Goal: Transaction & Acquisition: Purchase product/service

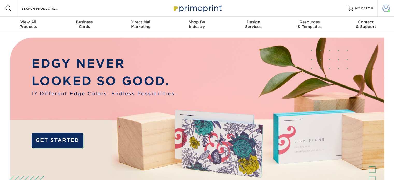
click at [389, 6] on span at bounding box center [386, 8] width 7 height 7
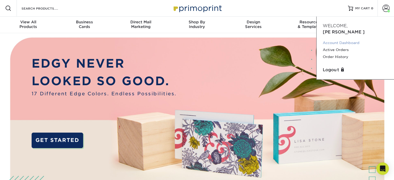
click at [333, 39] on link "Account Dashboard" at bounding box center [355, 42] width 65 height 7
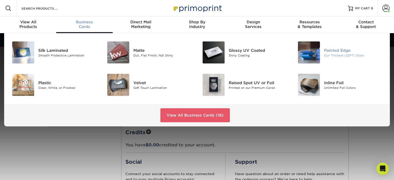
click at [314, 51] on img at bounding box center [309, 52] width 22 height 22
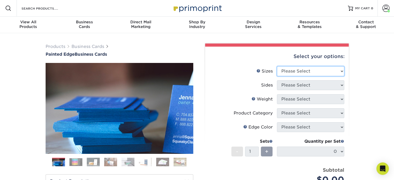
click at [308, 73] on select "Please Select 2" x 3.5" - Standard 2.125" x 3.375" - European 2.5" x 2.5" - Squ…" at bounding box center [310, 71] width 67 height 10
select select "2.00x3.50"
click at [277, 66] on select "Please Select 2" x 3.5" - Standard 2.125" x 3.375" - European 2.5" x 2.5" - Squ…" at bounding box center [310, 71] width 67 height 10
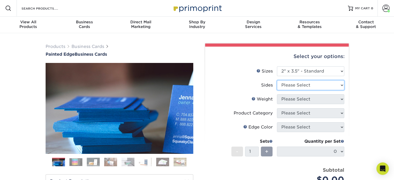
click at [305, 86] on select "Please Select Print Both Sides Print Front Only" at bounding box center [310, 85] width 67 height 10
select select "13abbda7-1d64-4f25-8bb2-c179b224825d"
click at [277, 80] on select "Please Select Print Both Sides Print Front Only" at bounding box center [310, 85] width 67 height 10
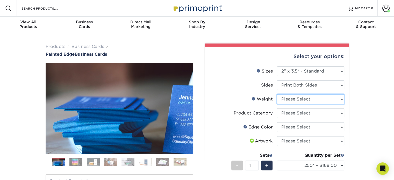
click at [322, 97] on select "Please Select 32PTUC" at bounding box center [310, 99] width 67 height 10
select select "32PTUC"
click at [277, 94] on select "Please Select 32PTUC" at bounding box center [310, 99] width 67 height 10
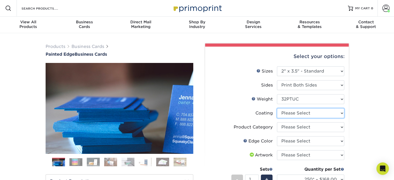
click at [313, 115] on select at bounding box center [310, 113] width 67 height 10
select select "3e7618de-abca-4bda-9f97-8b9129e913d8"
click at [277, 108] on select at bounding box center [310, 113] width 67 height 10
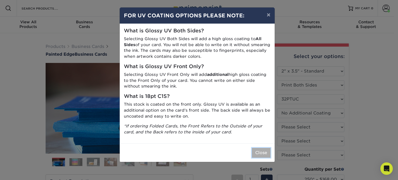
click at [266, 153] on button "Close" at bounding box center [261, 153] width 19 height 10
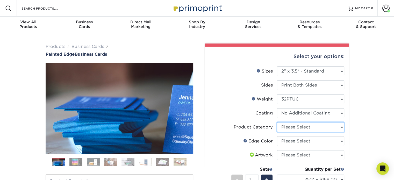
click at [313, 124] on select "Please Select Business Cards" at bounding box center [310, 127] width 67 height 10
select select "3b5148f1-0588-4f88-a218-97bcfdce65c1"
click at [277, 122] on select "Please Select Business Cards" at bounding box center [310, 127] width 67 height 10
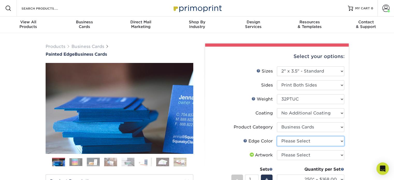
click at [314, 141] on select "Please Select Charcoal Black Brown Blue Pearlescent Blue Pearlescent Gold Pearl…" at bounding box center [310, 141] width 67 height 10
select select "1ae850e6-61c5-45b7-a71d-f488378c5a25"
click at [277, 136] on select "Please Select Charcoal Black Brown Blue Pearlescent Blue Pearlescent Gold Pearl…" at bounding box center [310, 141] width 67 height 10
click at [294, 144] on select "Please Select Charcoal Black Brown Blue Pearlescent Blue Pearlescent Gold Pearl…" at bounding box center [310, 141] width 67 height 10
click at [277, 136] on select "Please Select Charcoal Black Brown Blue Pearlescent Blue Pearlescent Gold Pearl…" at bounding box center [310, 141] width 67 height 10
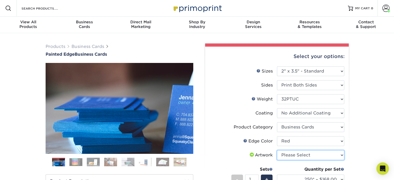
click at [300, 154] on select "Please Select I will upload files I need a design - $100" at bounding box center [310, 155] width 67 height 10
select select "upload"
click at [277, 150] on select "Please Select I will upload files I need a design - $100" at bounding box center [310, 155] width 67 height 10
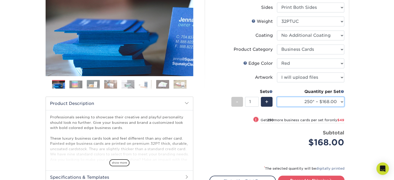
click at [312, 101] on select "250* – $168.00 500* – $217.00 1000* – $339.00" at bounding box center [310, 102] width 67 height 10
select select "500* – $217.00"
click at [277, 97] on select "250* – $168.00 500* – $217.00 1000* – $339.00" at bounding box center [310, 102] width 67 height 10
click at [356, 116] on div "Products Business Cards Painted Edge Business Cards Previous Next" at bounding box center [197, 95] width 394 height 281
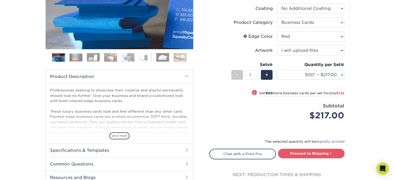
scroll to position [130, 0]
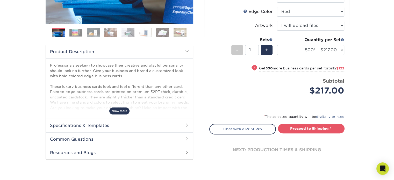
click at [119, 114] on span "show more" at bounding box center [119, 111] width 20 height 7
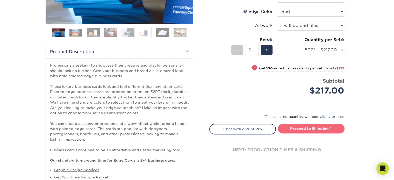
click at [326, 125] on link "Proceed to Shipping" at bounding box center [311, 128] width 67 height 9
type input "Set 1"
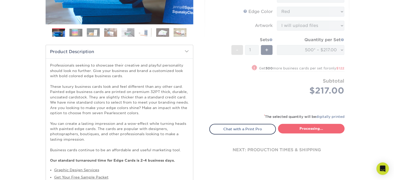
select select "31d45b01-d4a6-4b39-b84d-4391606115ca"
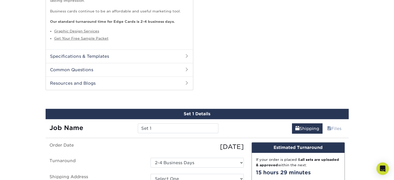
scroll to position [333, 0]
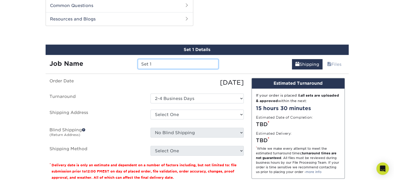
click at [155, 62] on input "Set 1" at bounding box center [178, 64] width 81 height 10
type input "SRRG"
click at [120, 64] on div "Job Name" at bounding box center [90, 64] width 88 height 10
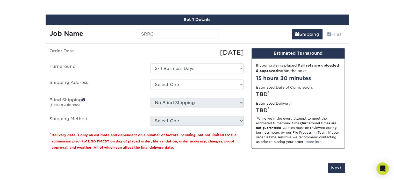
scroll to position [411, 0]
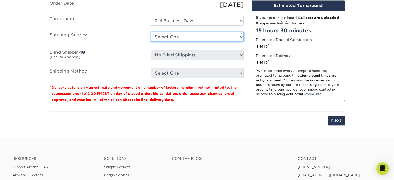
click at [179, 34] on select "Select One H + Add New Address" at bounding box center [197, 37] width 93 height 10
select select "143899"
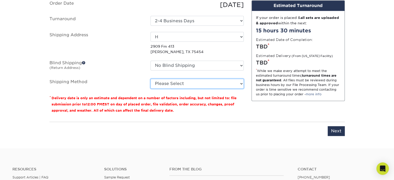
click at [176, 84] on select "Please Select Ground Shipping (+$8.96) 3 Day Shipping Service (+$27.52) 2 Day A…" at bounding box center [197, 84] width 93 height 10
select select "03"
click at [151, 79] on select "Please Select Ground Shipping (+$8.96) 3 Day Shipping Service (+$27.52) 2 Day A…" at bounding box center [197, 84] width 93 height 10
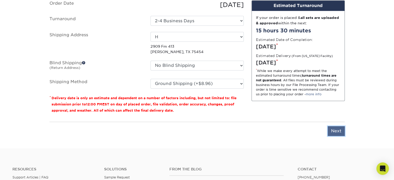
click at [338, 128] on input "Next" at bounding box center [336, 131] width 17 height 10
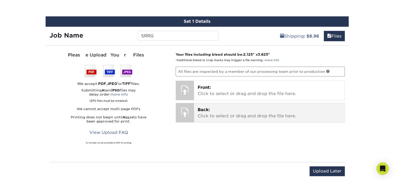
scroll to position [359, 0]
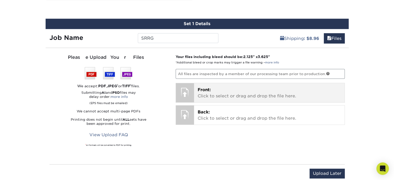
click at [226, 92] on p "Front: Click to select or drag and drop the file here." at bounding box center [269, 93] width 143 height 12
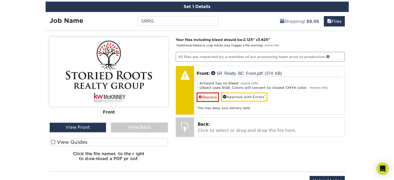
scroll to position [385, 0]
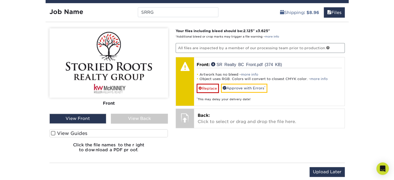
click at [52, 133] on span at bounding box center [53, 133] width 4 height 5
click at [0, 0] on input "View Guides" at bounding box center [0, 0] width 0 height 0
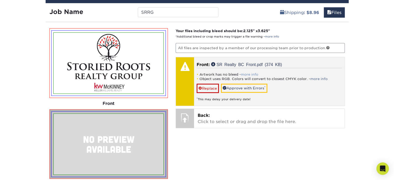
click at [252, 73] on link "more info" at bounding box center [249, 75] width 17 height 4
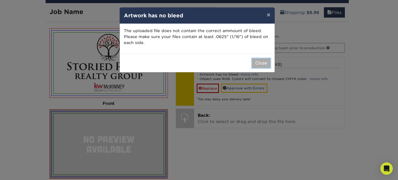
click at [268, 63] on button "Close" at bounding box center [261, 63] width 19 height 10
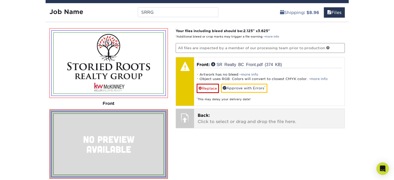
click at [236, 115] on p "Back: Click to select or drag and drop the file here." at bounding box center [269, 119] width 143 height 12
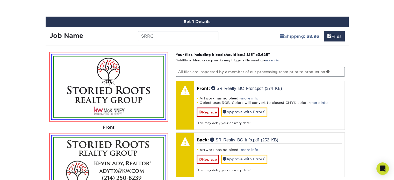
scroll to position [359, 0]
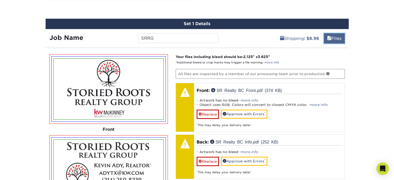
click at [341, 36] on link "Files" at bounding box center [334, 38] width 21 height 10
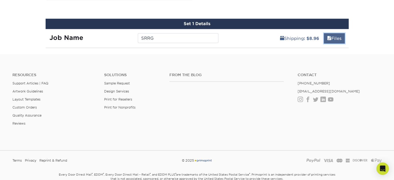
click at [341, 36] on link "Files" at bounding box center [334, 38] width 21 height 10
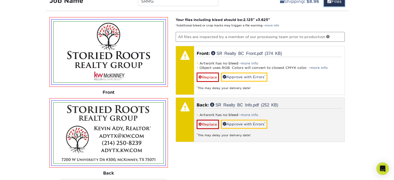
scroll to position [411, 0]
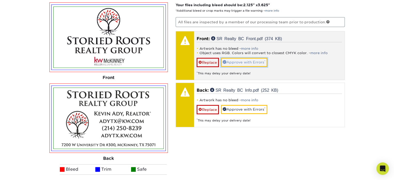
click at [253, 61] on link "Approve with Errors *" at bounding box center [244, 62] width 46 height 9
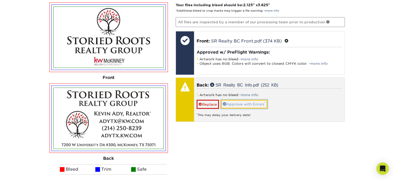
click at [252, 102] on link "Approve with Errors *" at bounding box center [244, 104] width 46 height 9
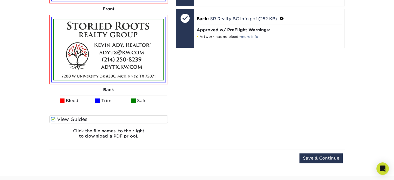
scroll to position [488, 0]
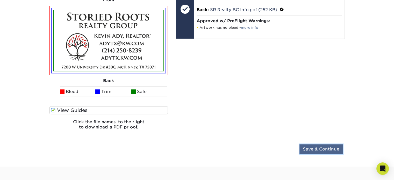
click at [319, 146] on input "Save & Continue" at bounding box center [321, 149] width 43 height 10
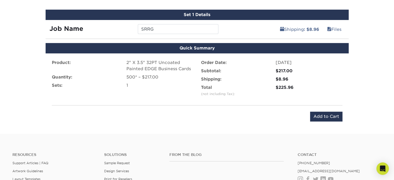
scroll to position [343, 0]
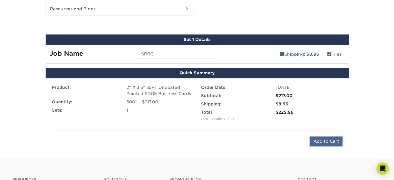
click at [328, 143] on input "Add to Cart" at bounding box center [326, 142] width 32 height 10
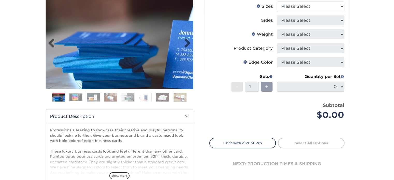
scroll to position [26, 0]
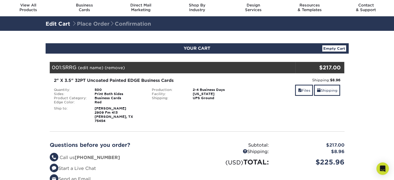
scroll to position [26, 0]
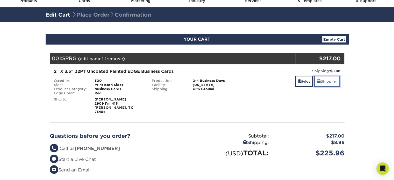
click at [326, 79] on link "Shipping" at bounding box center [327, 81] width 26 height 11
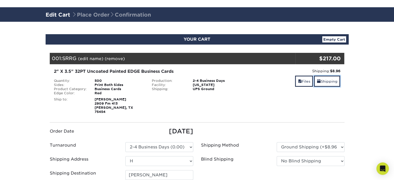
scroll to position [130, 0]
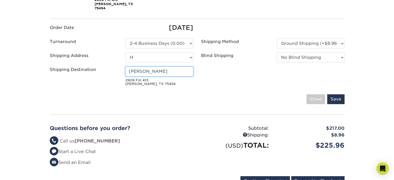
click at [161, 67] on input "[PERSON_NAME]" at bounding box center [159, 72] width 68 height 10
click at [162, 86] on fieldset "Order Date 08/28/2025 Turnaround Please Select 2-4 Business Days (0.00) H H" at bounding box center [197, 66] width 295 height 87
click at [155, 79] on small "2909 Fm 413 Melissa, TX 75454" at bounding box center [159, 83] width 68 height 8
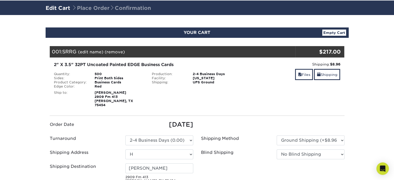
scroll to position [0, 0]
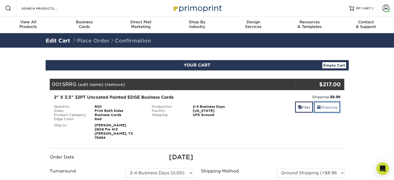
click at [332, 109] on link "Shipping" at bounding box center [327, 107] width 26 height 11
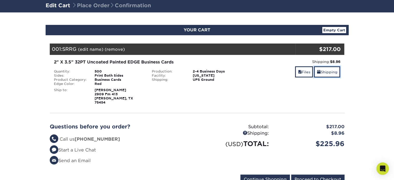
scroll to position [78, 0]
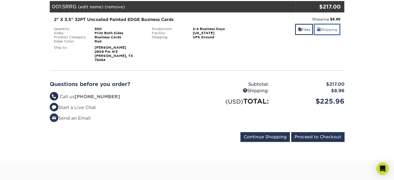
click at [324, 29] on link "Shipping" at bounding box center [327, 29] width 26 height 11
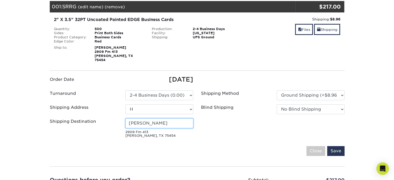
click at [160, 121] on input "[PERSON_NAME]" at bounding box center [159, 123] width 68 height 10
click at [168, 130] on small "2909 Fm 413 Melissa, TX 75454" at bounding box center [159, 134] width 68 height 8
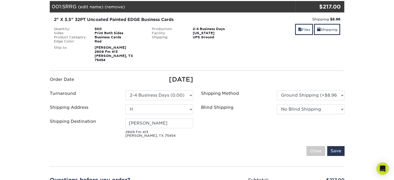
click at [168, 130] on small "2909 Fm 413 Melissa, TX 75454" at bounding box center [159, 134] width 68 height 8
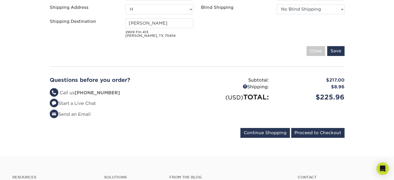
scroll to position [156, 0]
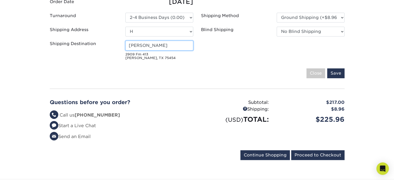
click at [156, 41] on input "[PERSON_NAME]" at bounding box center [159, 46] width 68 height 10
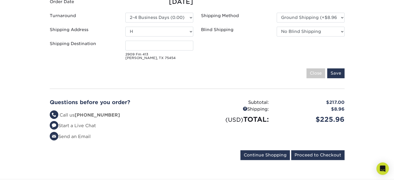
click at [175, 73] on div "Save Close" at bounding box center [197, 73] width 295 height 10
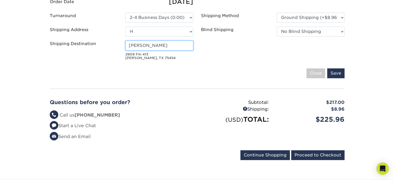
type input "[PERSON_NAME]"
click at [186, 74] on div "Save Close" at bounding box center [197, 73] width 295 height 10
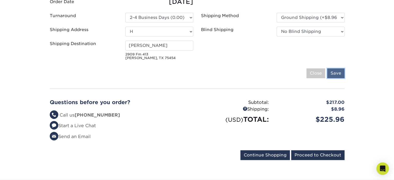
click at [339, 71] on input "Save" at bounding box center [335, 73] width 17 height 10
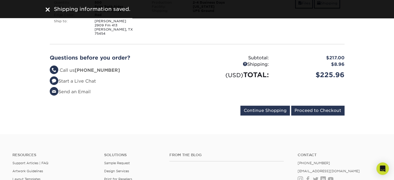
scroll to position [103, 0]
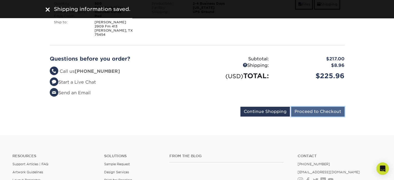
click at [327, 109] on input "Proceed to Checkout" at bounding box center [317, 112] width 53 height 10
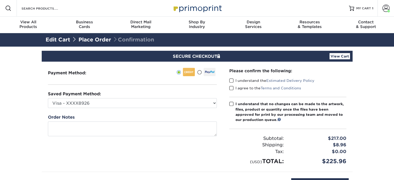
click at [350, 57] on link "View Cart" at bounding box center [340, 56] width 20 height 6
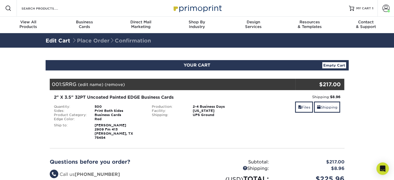
click at [360, 57] on section "YOUR CART Empty Cart Your Cart is Empty View Account Active Orders Order Histor…" at bounding box center [197, 143] width 394 height 191
click at [323, 108] on link "Shipping" at bounding box center [327, 107] width 26 height 11
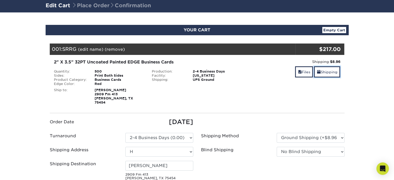
scroll to position [104, 0]
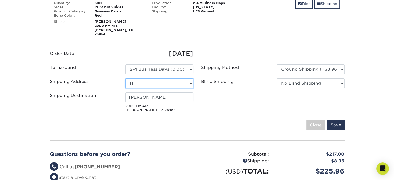
click at [156, 81] on select "Select One H + Add New Address" at bounding box center [159, 84] width 68 height 10
select select "newaddress"
click at [125, 79] on select "Select One H + Add New Address" at bounding box center [159, 84] width 68 height 10
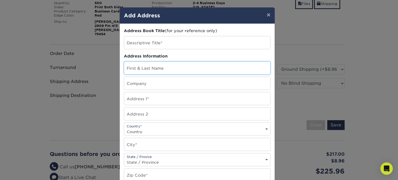
click at [139, 65] on input "text" at bounding box center [197, 68] width 146 height 13
type input "[PERSON_NAME]"
type input "[STREET_ADDRESS]"
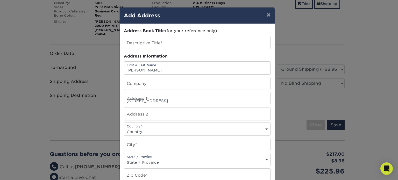
select select "US"
type input "[PERSON_NAME]"
select select "[GEOGRAPHIC_DATA]"
type input "75454"
type input "2142508239"
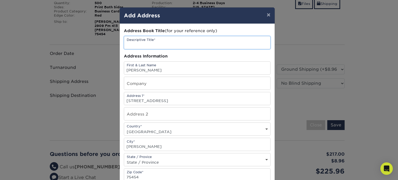
click at [168, 45] on input "text" at bounding box center [197, 42] width 146 height 13
type input "Home"
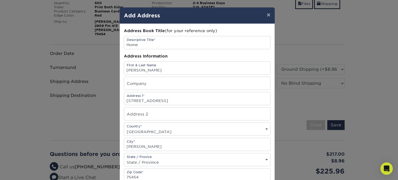
click at [290, 92] on div "× Add Address Address Book Title (for your reference only) Descriptive Title* H…" at bounding box center [199, 90] width 398 height 180
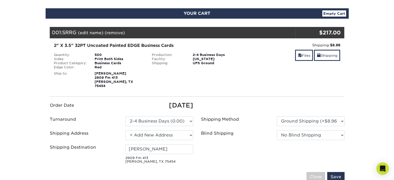
scroll to position [0, 0]
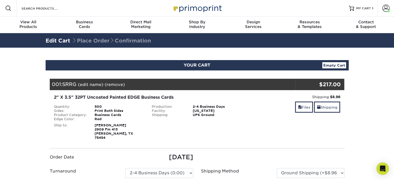
click at [272, 128] on div "Shipping: $8.96 Discount: - $0.00 Files Shipping" at bounding box center [295, 117] width 98 height 46
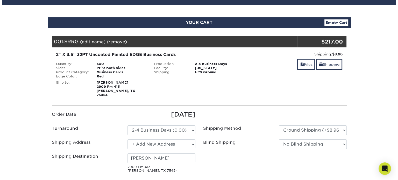
scroll to position [52, 0]
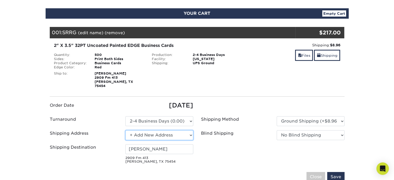
click at [163, 131] on select "Select One H + Add New Address" at bounding box center [159, 135] width 68 height 10
click at [125, 130] on select "Select One H + Add New Address" at bounding box center [159, 135] width 68 height 10
click at [237, 143] on ul "Order Date [DATE] Turnaround Please Select Select One H" at bounding box center [197, 133] width 303 height 65
click at [233, 143] on ul "Order Date [DATE] Turnaround Please Select Select One H" at bounding box center [197, 133] width 303 height 65
click at [153, 132] on select "Select One H + Add New Address" at bounding box center [159, 135] width 68 height 10
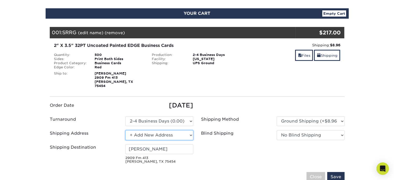
click at [125, 130] on select "Select One H + Add New Address" at bounding box center [159, 135] width 68 height 10
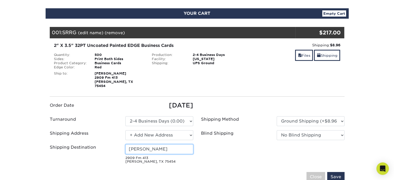
click at [152, 145] on input "[PERSON_NAME]" at bounding box center [159, 149] width 68 height 10
click at [233, 152] on ul "Order Date [DATE] Turnaround Please Select Select One H" at bounding box center [197, 133] width 303 height 65
click at [336, 172] on input "Save" at bounding box center [335, 177] width 17 height 10
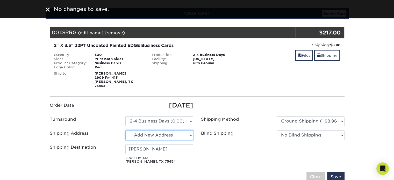
click at [166, 131] on select "Select One H + Add New Address" at bounding box center [159, 135] width 68 height 10
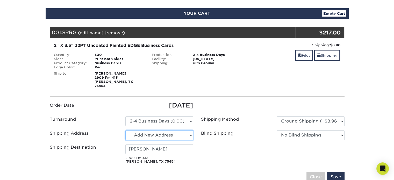
click at [125, 130] on select "Select One H + Add New Address" at bounding box center [159, 135] width 68 height 10
click at [140, 160] on div "Shipping Destination [PERSON_NAME] [STREET_ADDRESS][PERSON_NAME]" at bounding box center [121, 155] width 151 height 22
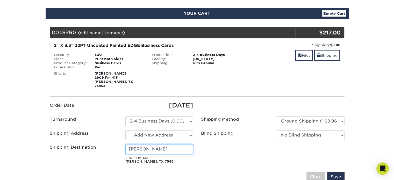
click at [141, 150] on input "[PERSON_NAME]" at bounding box center [159, 149] width 68 height 10
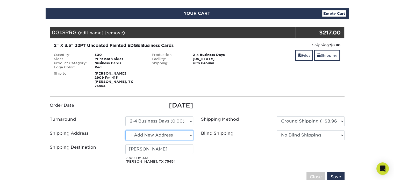
drag, startPoint x: 188, startPoint y: 129, endPoint x: 191, endPoint y: 127, distance: 4.3
click at [190, 130] on select "Select One H + Add New Address" at bounding box center [159, 135] width 68 height 10
click at [125, 130] on select "Select One H + Add New Address" at bounding box center [159, 135] width 68 height 10
click at [168, 131] on select "Select One H + Add New Address" at bounding box center [159, 135] width 68 height 10
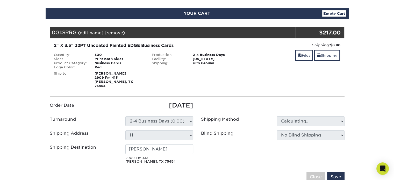
click at [209, 144] on ul "Order Date [DATE] Turnaround Please Select Select One H" at bounding box center [197, 133] width 303 height 65
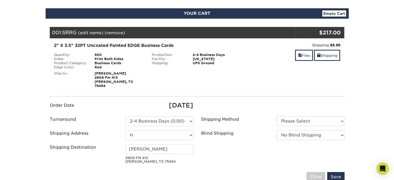
click at [193, 125] on ul "Order Date [DATE] Turnaround Please Select Select One H" at bounding box center [197, 133] width 303 height 65
drag, startPoint x: 192, startPoint y: 131, endPoint x: 189, endPoint y: 133, distance: 3.2
click at [192, 131] on select "Select One H + Add New Address" at bounding box center [159, 135] width 68 height 10
select select "newaddress"
click at [125, 130] on select "Select One H + Add New Address" at bounding box center [159, 135] width 68 height 10
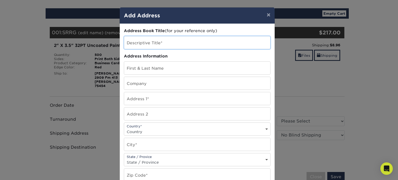
click at [147, 42] on input "text" at bounding box center [197, 42] width 146 height 13
type input "Home"
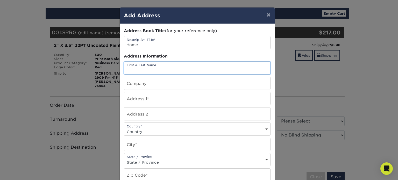
click at [158, 67] on input "text" at bounding box center [197, 68] width 146 height 13
type input "[PERSON_NAME]"
type input "[STREET_ADDRESS]"
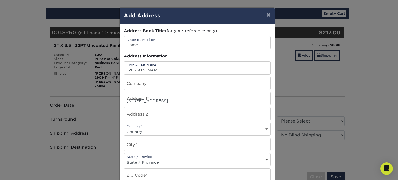
select select "US"
type input "[PERSON_NAME]"
select select "[GEOGRAPHIC_DATA]"
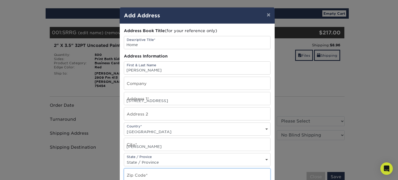
type input "75454"
type input "2142508239"
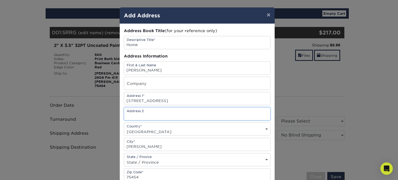
click at [215, 116] on input "text" at bounding box center [197, 114] width 146 height 13
click at [271, 75] on div "Address Book Title (for your reference only) Descriptive Title* Home Address In…" at bounding box center [197, 140] width 155 height 232
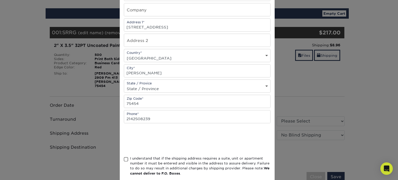
scroll to position [78, 0]
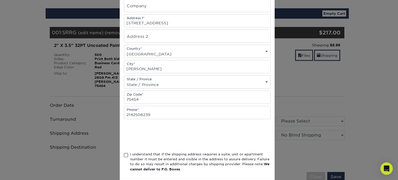
click at [125, 153] on span at bounding box center [126, 155] width 4 height 5
click at [0, 0] on input "I understand that if the shipping address requires a suite, unit or apartment n…" at bounding box center [0, 0] width 0 height 0
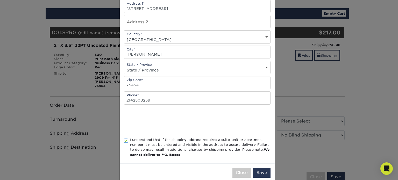
scroll to position [100, 0]
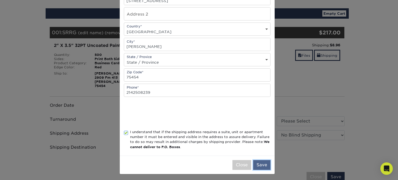
click at [262, 164] on button "Save" at bounding box center [261, 165] width 17 height 10
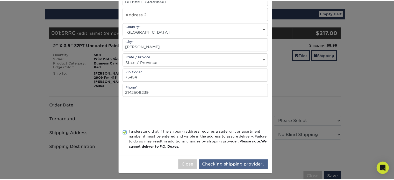
scroll to position [0, 0]
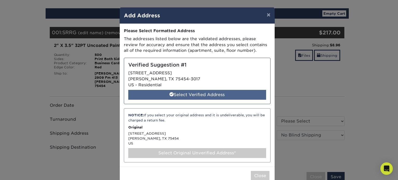
click at [207, 94] on div "Select Verified Address" at bounding box center [197, 95] width 138 height 10
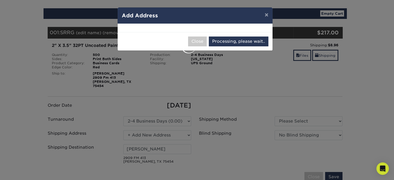
select select "285539"
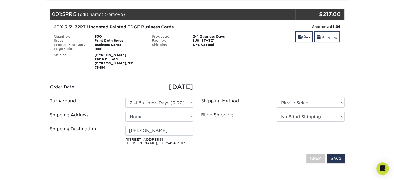
scroll to position [104, 0]
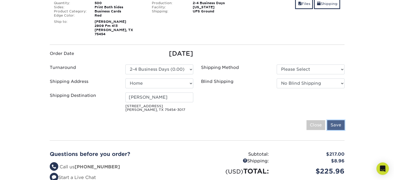
click at [332, 120] on input "Save" at bounding box center [335, 125] width 17 height 10
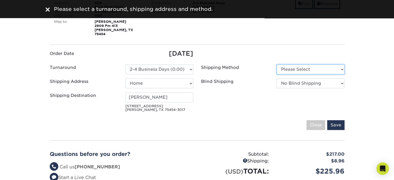
click at [313, 65] on select "Please Select Ground Shipping (+$8.96) 3 Day Shipping Service (+$27.52)" at bounding box center [311, 70] width 68 height 10
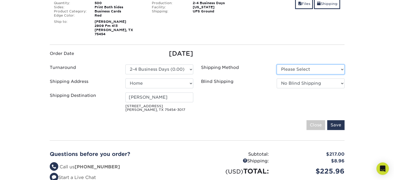
select select "03"
click at [277, 65] on select "Please Select Ground Shipping (+$8.96) 3 Day Shipping Service (+$27.52)" at bounding box center [311, 70] width 68 height 10
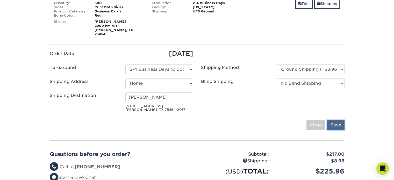
click at [337, 121] on input "Save" at bounding box center [335, 125] width 17 height 10
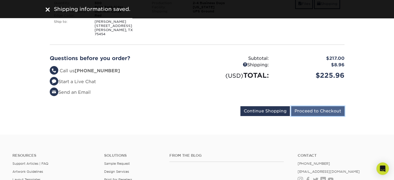
click at [319, 107] on input "Proceed to Checkout" at bounding box center [317, 111] width 53 height 10
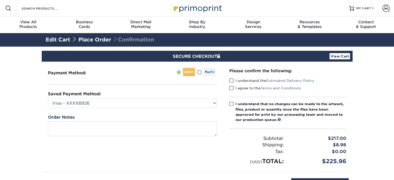
click at [127, 78] on div "Payment Method:" at bounding box center [132, 117] width 181 height 110
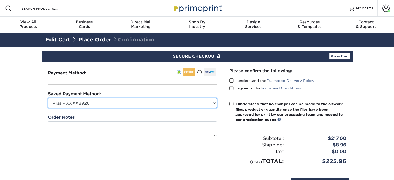
click at [128, 105] on select "Visa - XXXX8926 Visa - XXXX4304 Visa - XXXX3293 New Credit Card" at bounding box center [132, 103] width 169 height 10
select select "63470"
click at [48, 98] on select "Visa - XXXX8926 Visa - XXXX4304 Visa - XXXX3293 New Credit Card" at bounding box center [132, 103] width 169 height 10
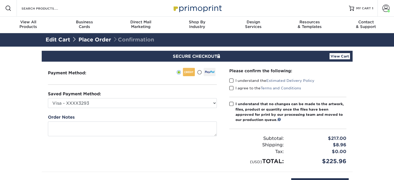
click at [196, 146] on div "Payment Method:" at bounding box center [132, 117] width 181 height 110
click at [233, 80] on span at bounding box center [231, 80] width 4 height 5
click at [0, 0] on input "I understand the Estimated Delivery Policy" at bounding box center [0, 0] width 0 height 0
click at [231, 88] on span at bounding box center [231, 88] width 4 height 5
click at [0, 0] on input "I agree to the Terms and Conditions" at bounding box center [0, 0] width 0 height 0
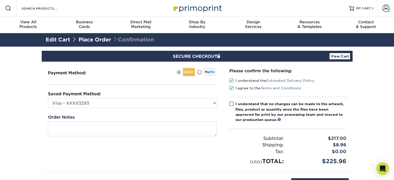
click at [230, 103] on span at bounding box center [231, 104] width 4 height 5
click at [0, 0] on input "I understand that no changes can be made to the artwork, files, product or quan…" at bounding box center [0, 0] width 0 height 0
click at [348, 57] on link "View Cart" at bounding box center [340, 56] width 20 height 6
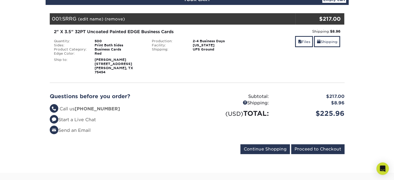
scroll to position [26, 0]
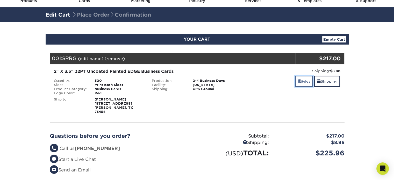
click at [298, 80] on span at bounding box center [300, 81] width 4 height 4
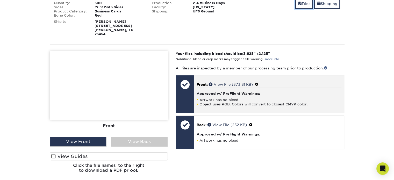
scroll to position [156, 0]
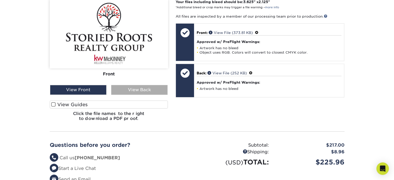
click at [138, 85] on div "View Back" at bounding box center [139, 90] width 57 height 10
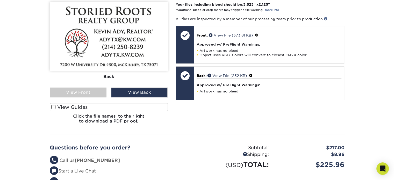
scroll to position [207, 0]
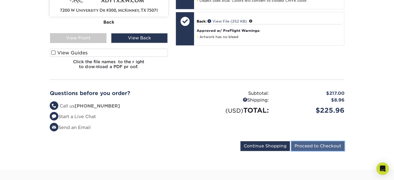
click at [325, 142] on input "Proceed to Checkout" at bounding box center [317, 146] width 53 height 10
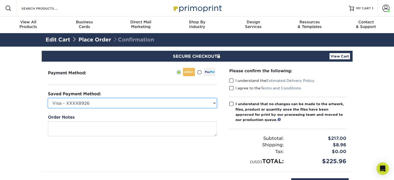
click at [164, 100] on select "Visa - XXXX8926 Visa - XXXX4304 Visa - XXXX3293 New Credit Card" at bounding box center [132, 103] width 169 height 10
select select "63470"
click at [48, 98] on select "Visa - XXXX8926 Visa - XXXX4304 Visa - XXXX3293 New Credit Card" at bounding box center [132, 103] width 169 height 10
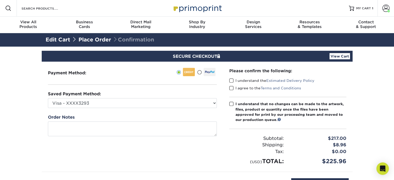
click at [212, 151] on div "Payment Method:" at bounding box center [132, 117] width 181 height 110
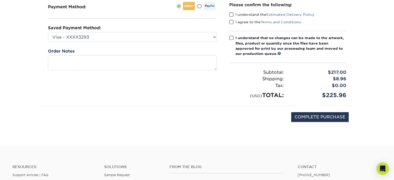
scroll to position [78, 0]
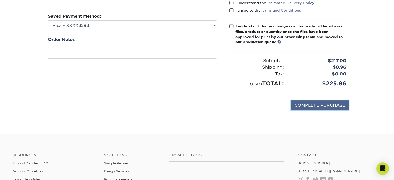
click at [323, 107] on input "COMPLETE PURCHASE" at bounding box center [320, 106] width 58 height 10
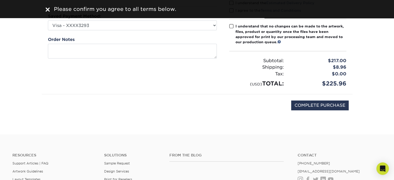
click at [229, 27] on span at bounding box center [231, 26] width 4 height 5
click at [0, 0] on input "I understand that no changes can be made to the artwork, files, product or quan…" at bounding box center [0, 0] width 0 height 0
click at [327, 106] on input "COMPLETE PURCHASE" at bounding box center [320, 106] width 58 height 10
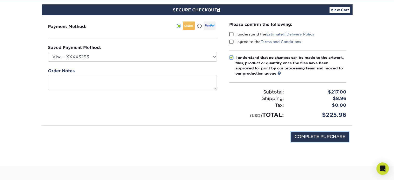
scroll to position [0, 0]
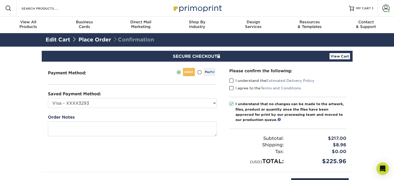
click at [232, 82] on span at bounding box center [231, 80] width 4 height 5
click at [0, 0] on input "I understand the Estimated Delivery Policy" at bounding box center [0, 0] width 0 height 0
click at [232, 87] on span at bounding box center [231, 88] width 4 height 5
click at [0, 0] on input "I agree to the Terms and Conditions" at bounding box center [0, 0] width 0 height 0
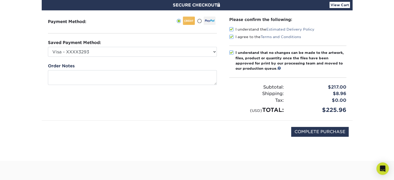
scroll to position [52, 0]
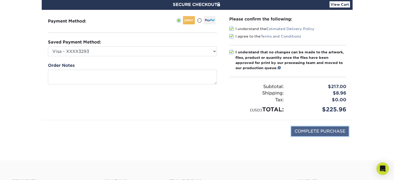
click at [328, 129] on input "COMPLETE PURCHASE" at bounding box center [320, 132] width 58 height 10
type input "PROCESSING, PLEASE WAIT..."
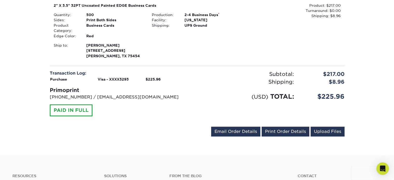
scroll to position [156, 0]
